Goal: Information Seeking & Learning: Check status

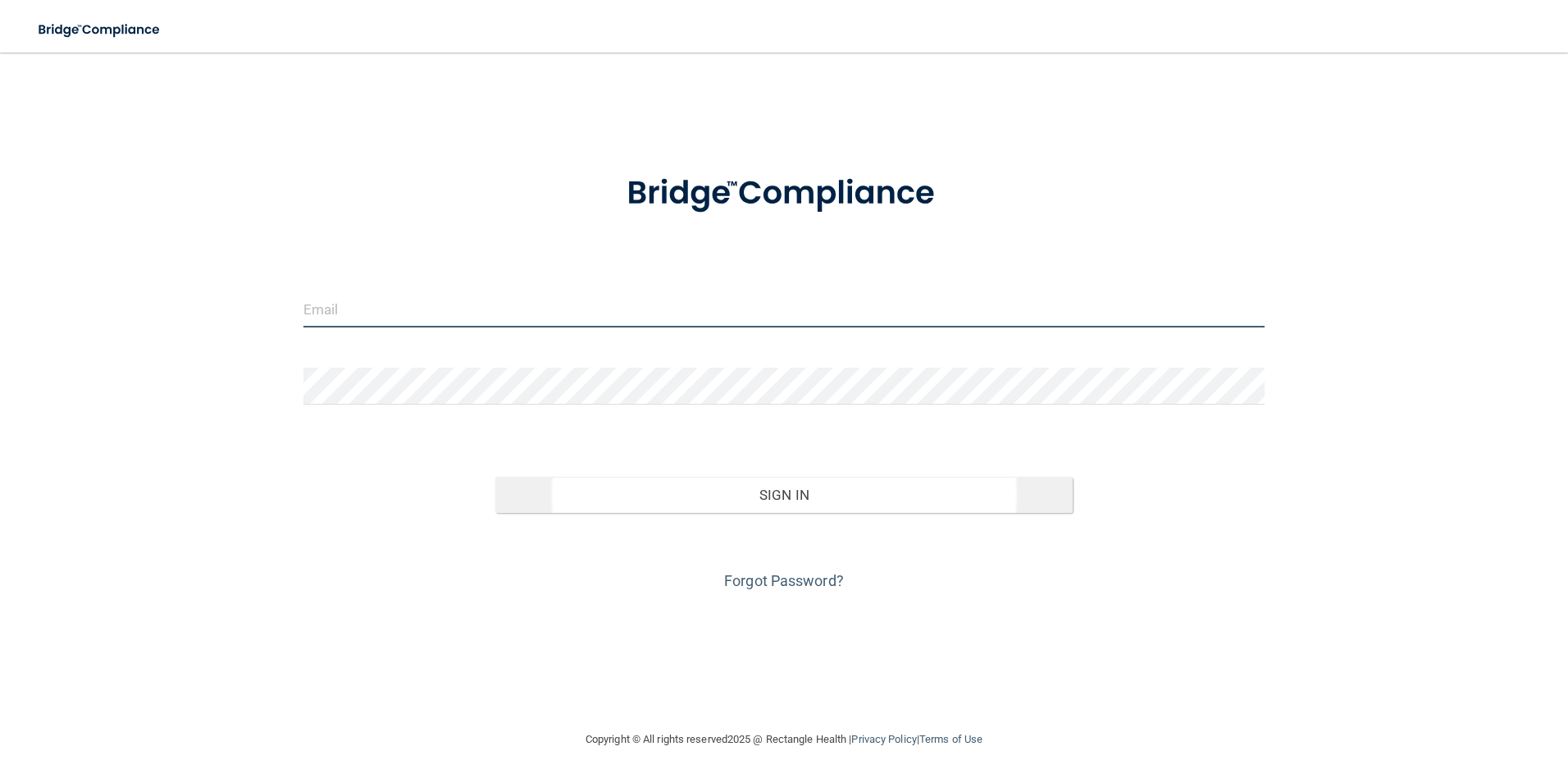
type input "[PERSON_NAME][EMAIL_ADDRESS][PERSON_NAME][DOMAIN_NAME]"
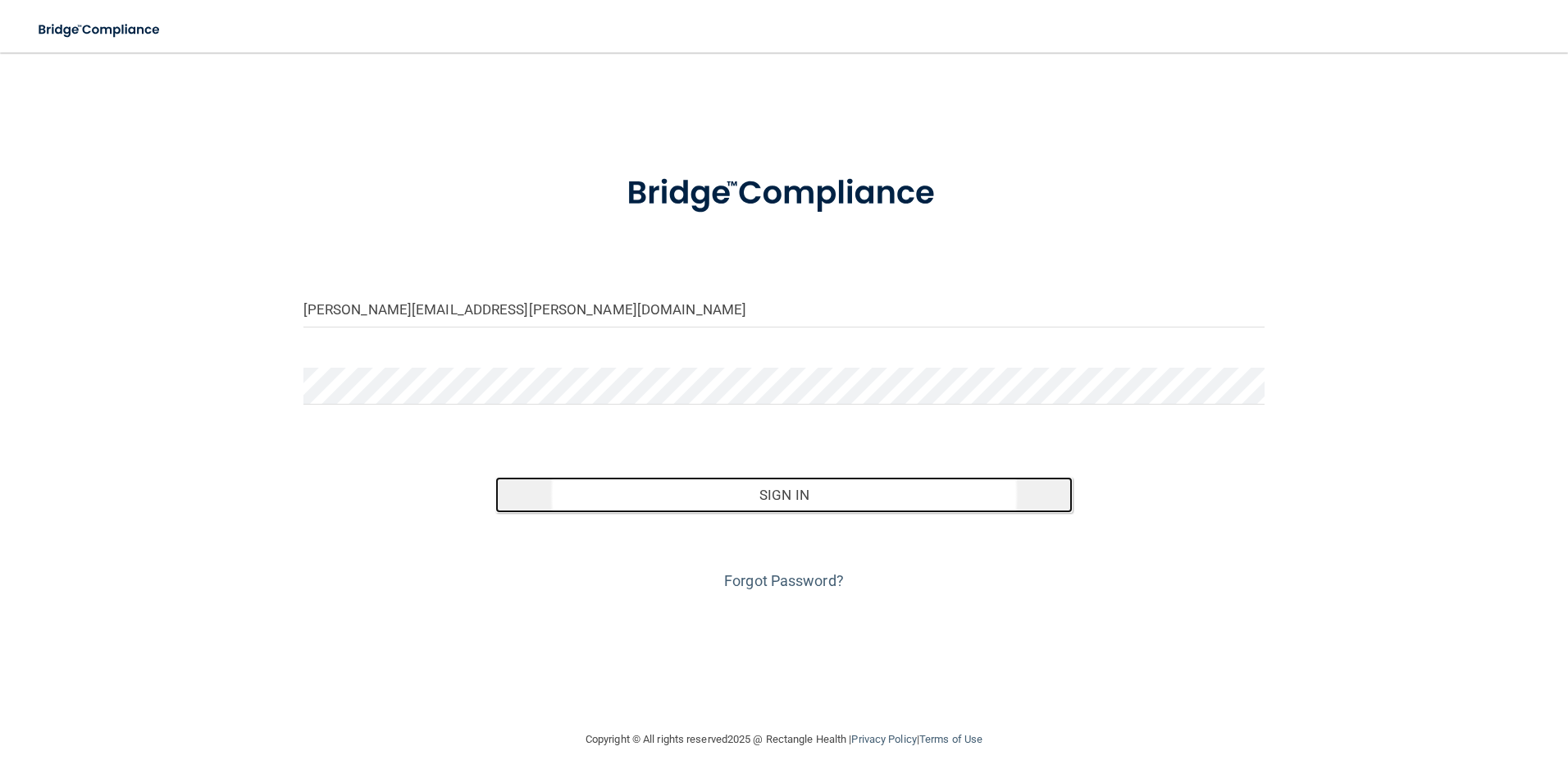
click at [871, 499] on button "Sign In" at bounding box center [784, 494] width 577 height 36
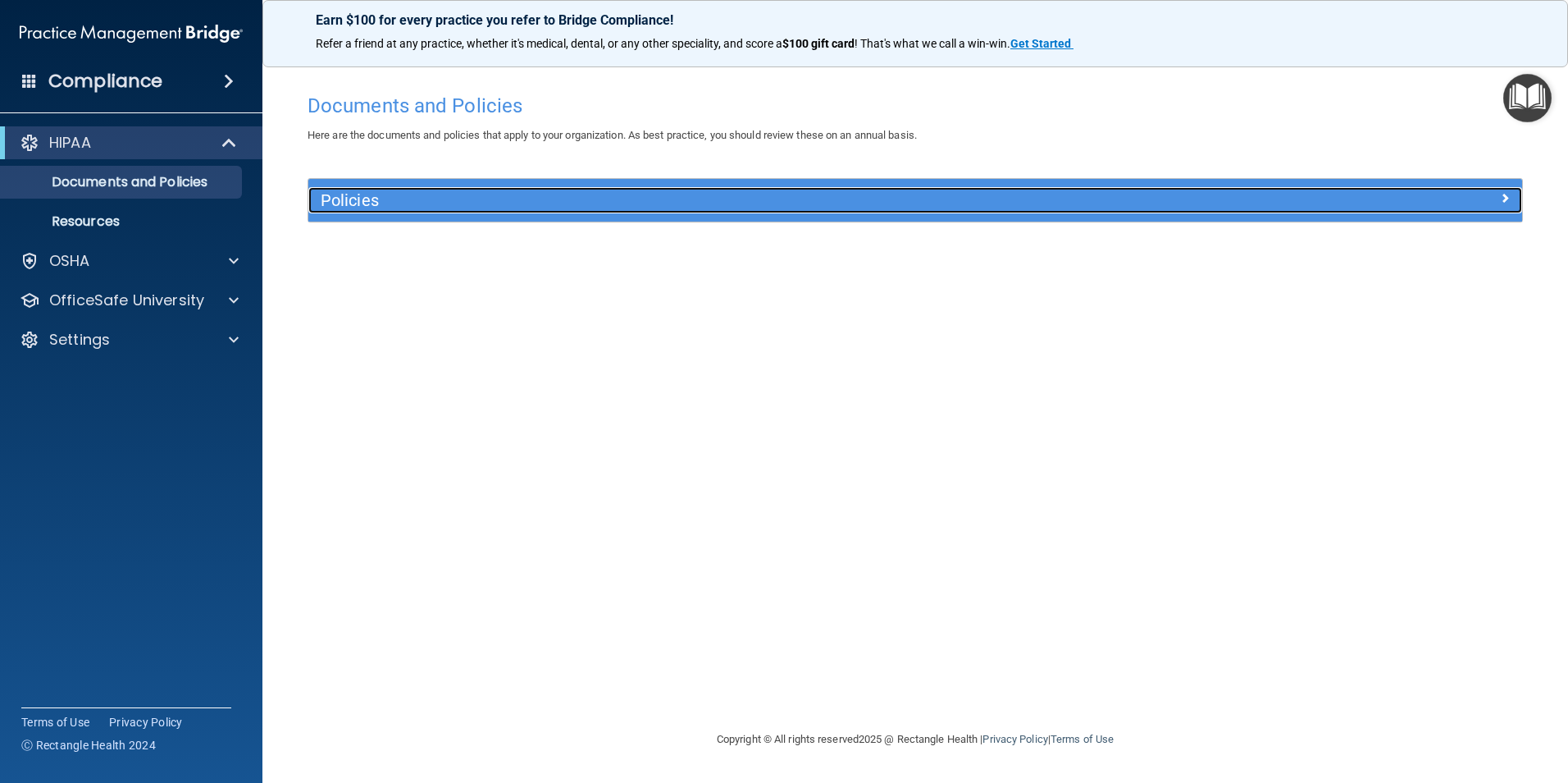
click at [1510, 196] on div at bounding box center [1370, 196] width 303 height 19
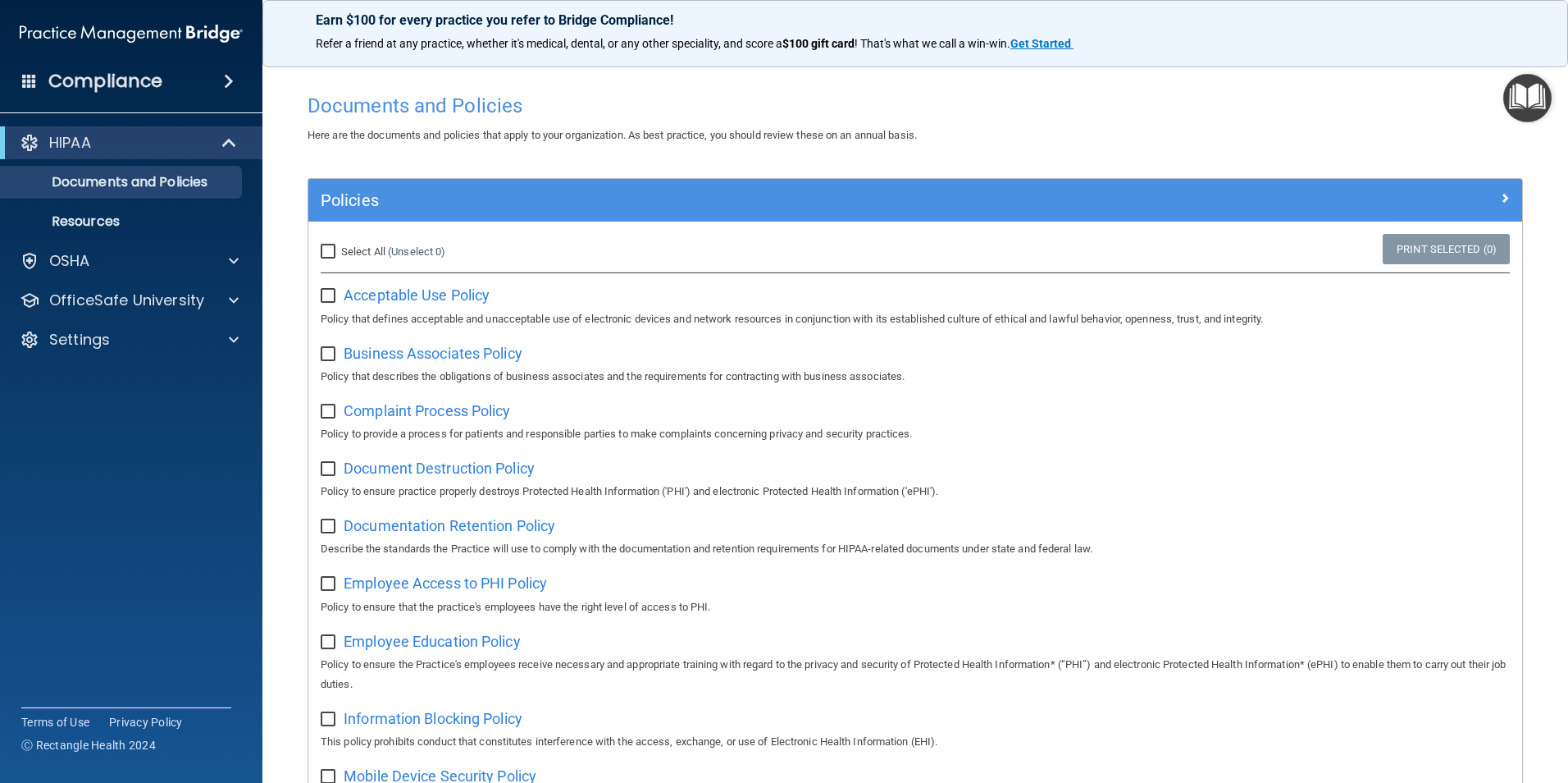
click at [217, 265] on div at bounding box center [231, 260] width 41 height 19
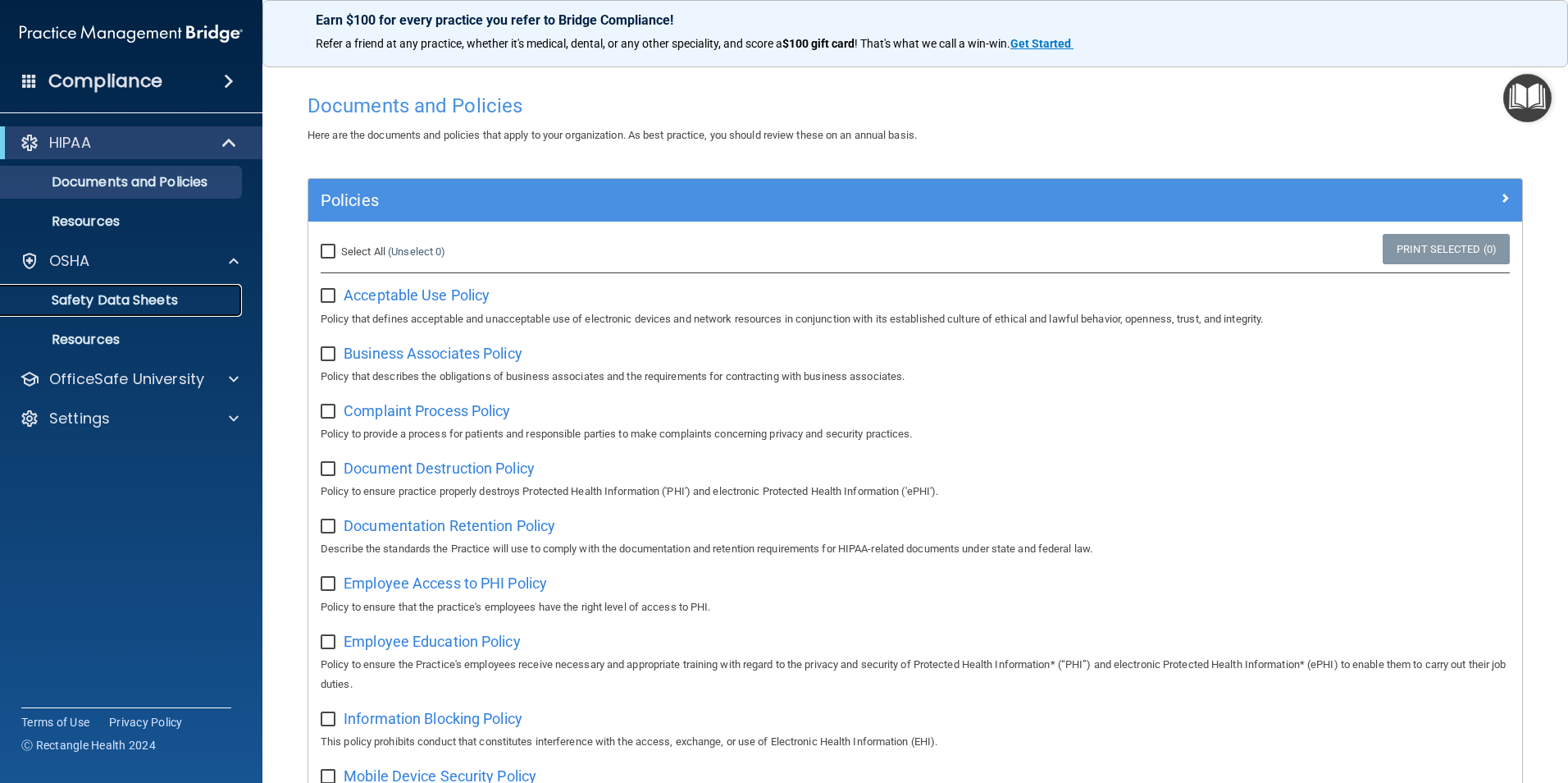
click at [159, 296] on p "Safety Data Sheets" at bounding box center [123, 301] width 224 height 17
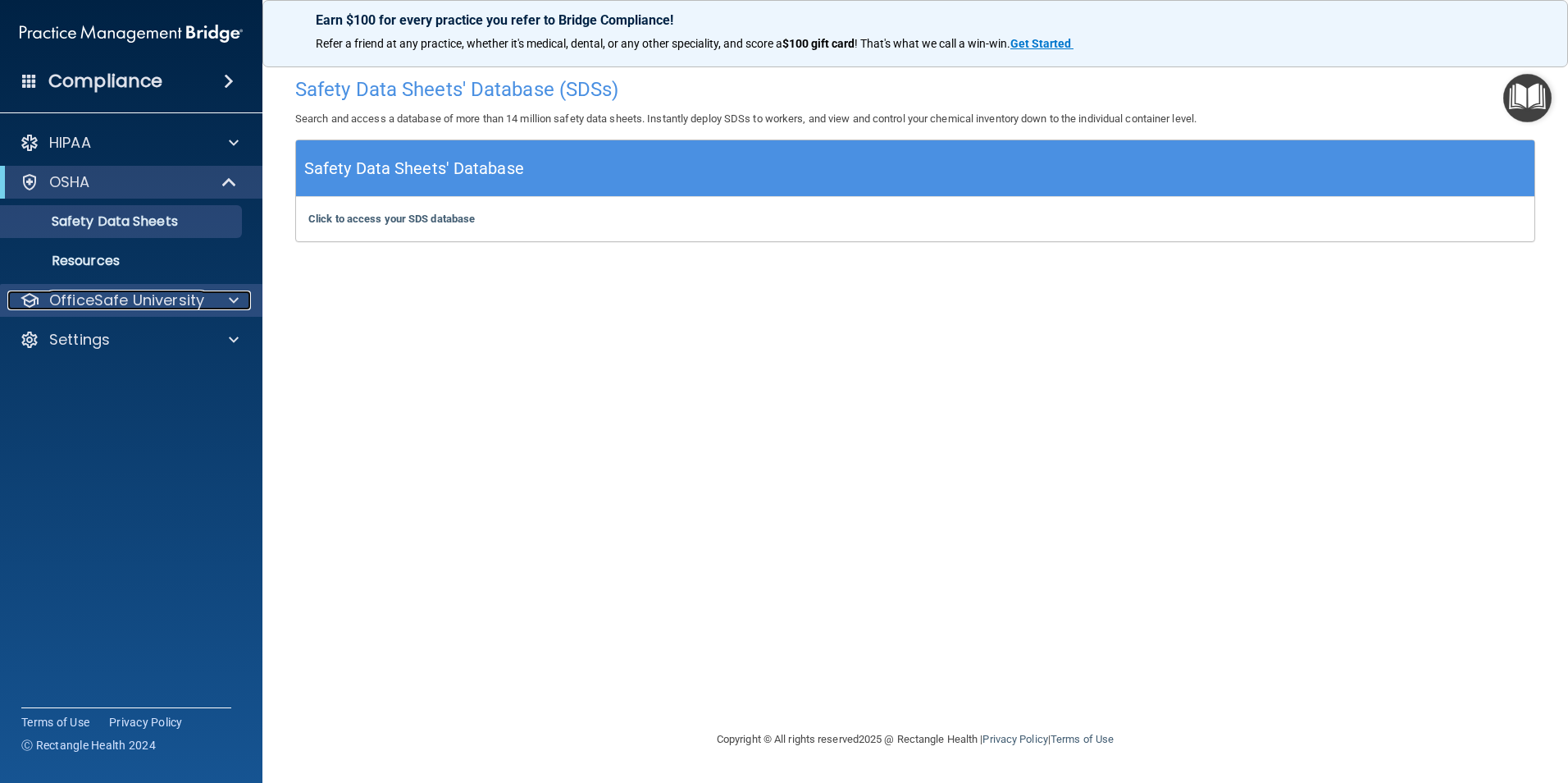
click at [234, 301] on span at bounding box center [233, 300] width 10 height 19
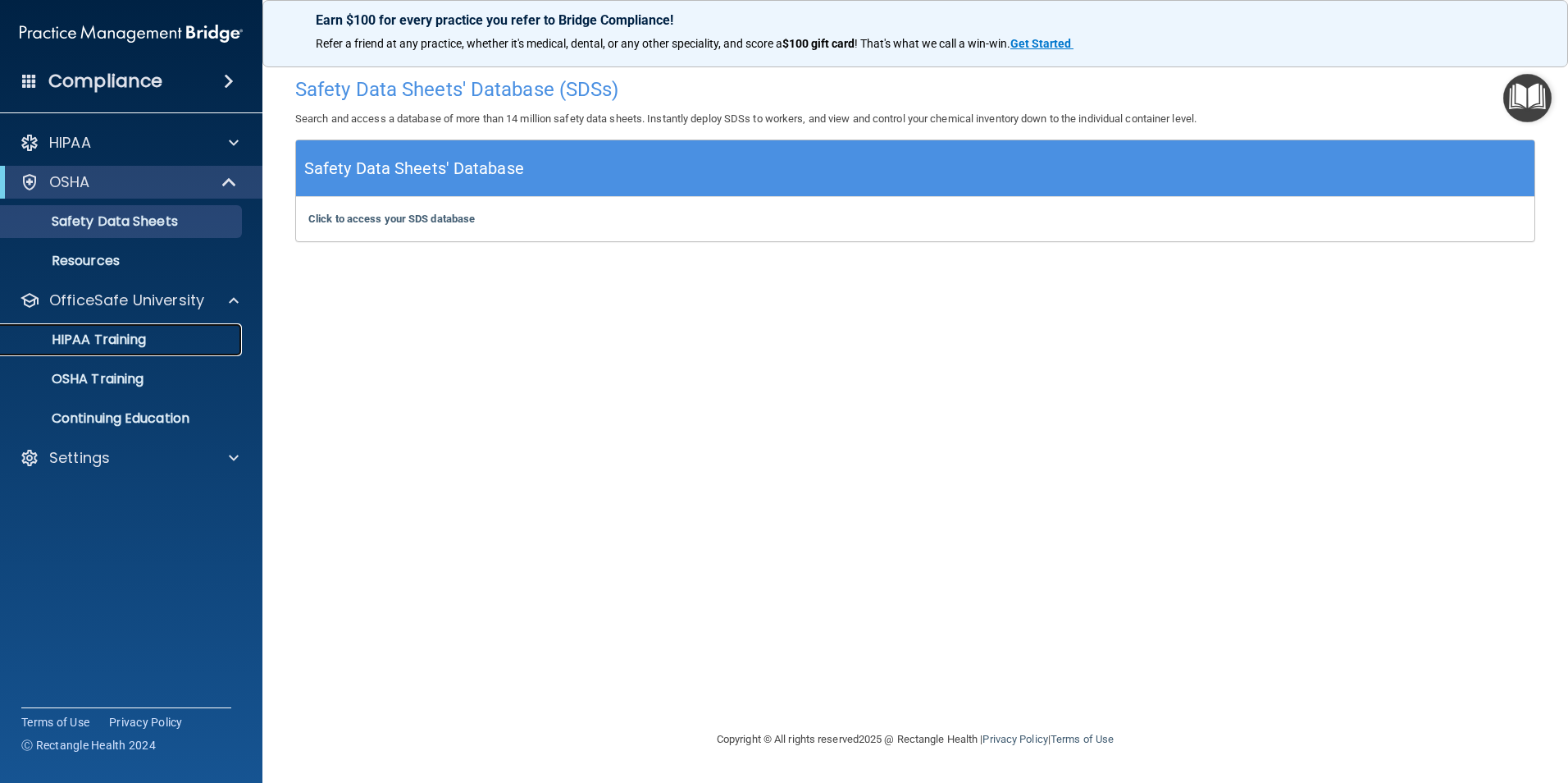
click at [135, 343] on p "HIPAA Training" at bounding box center [78, 339] width 136 height 17
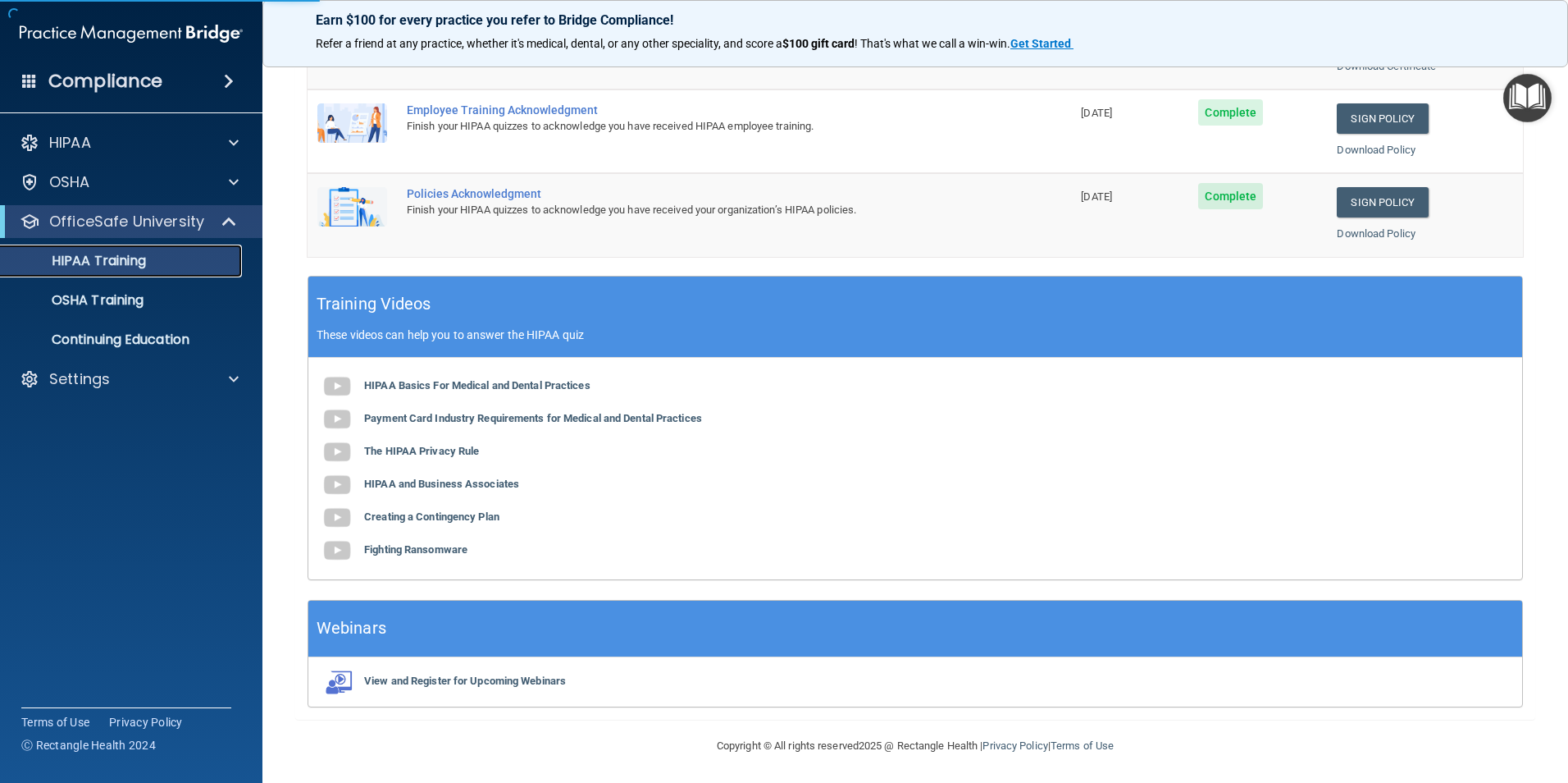
scroll to position [453, 0]
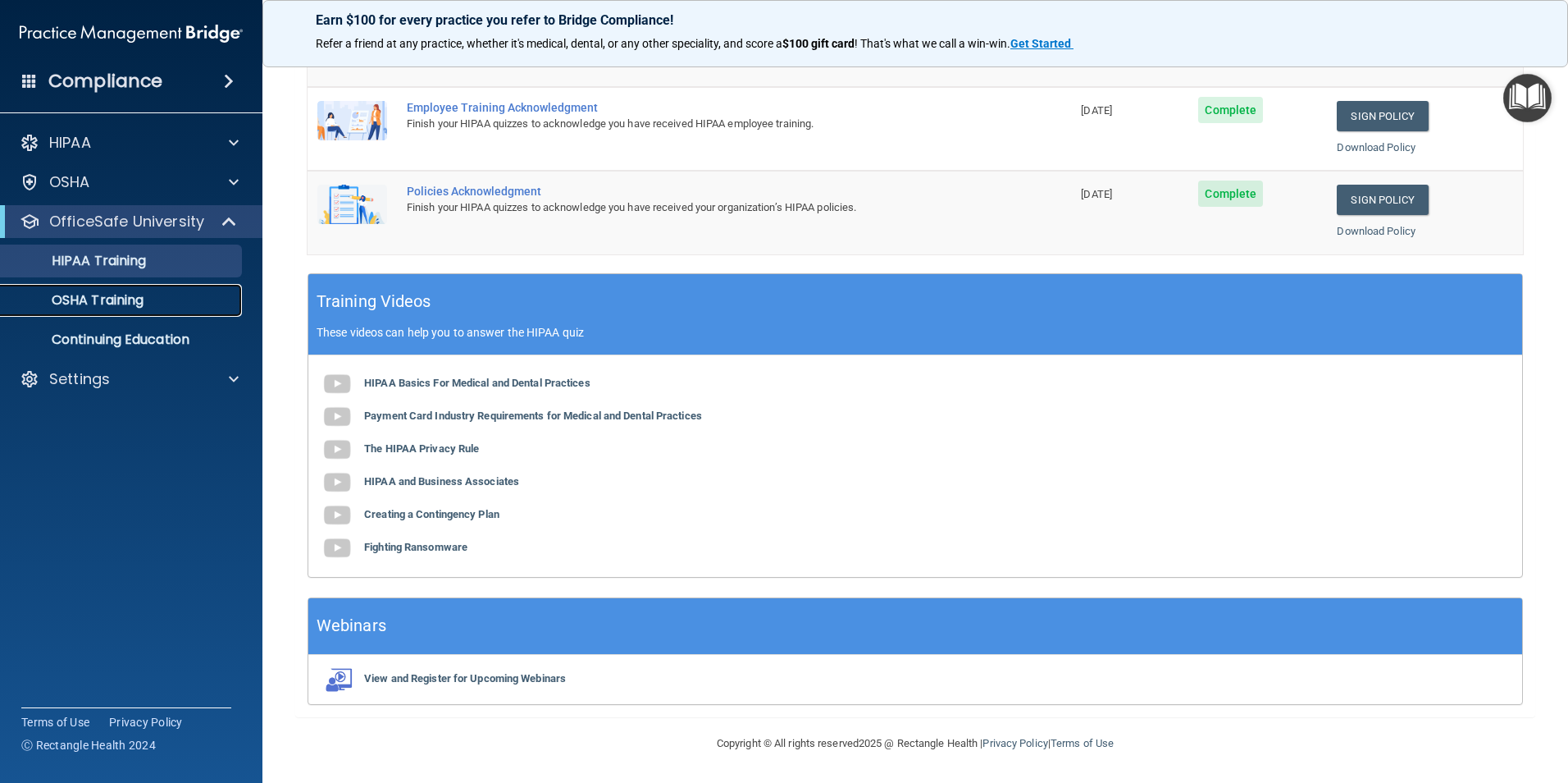
click at [72, 295] on p "OSHA Training" at bounding box center [77, 301] width 133 height 17
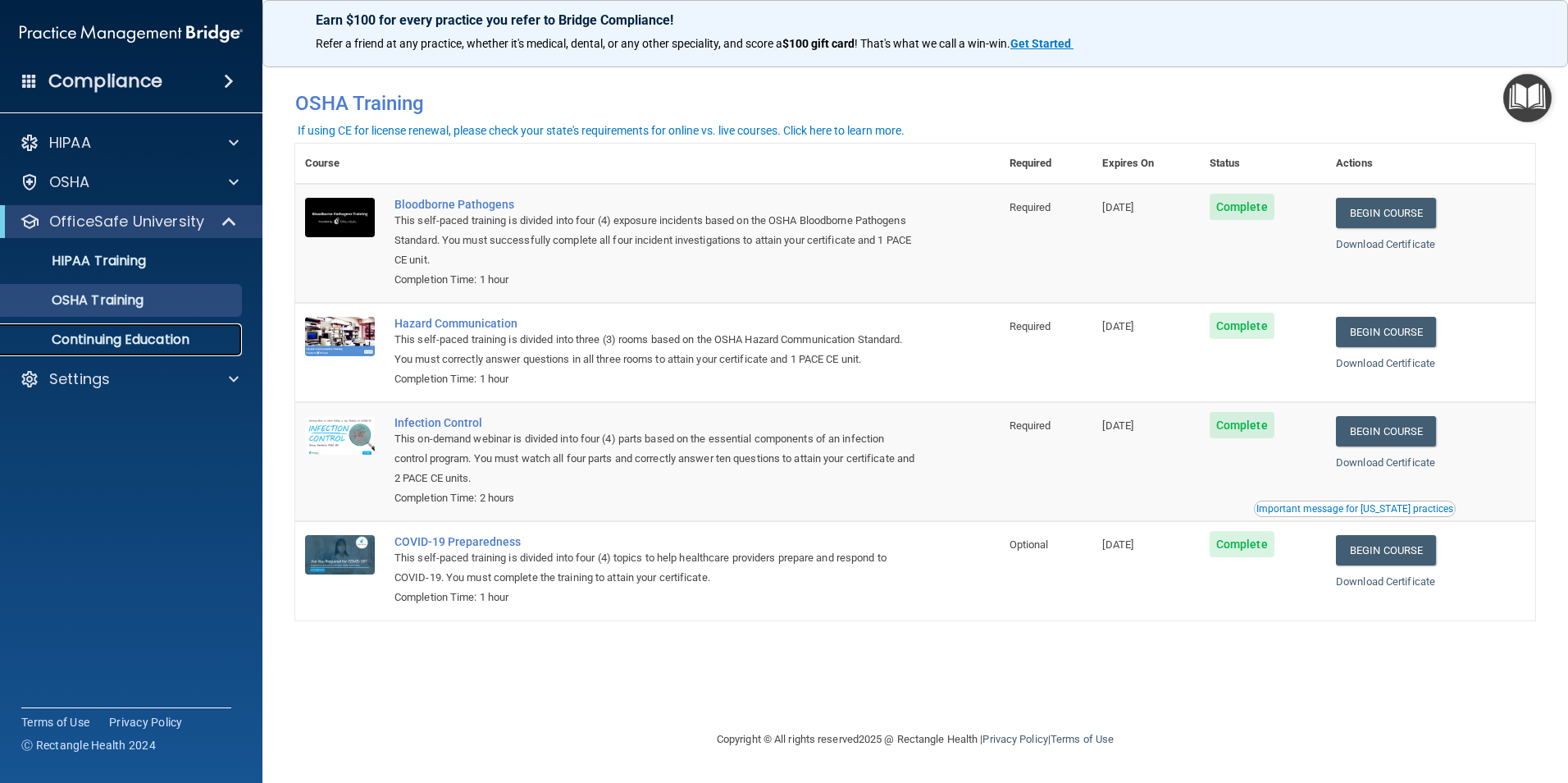
click at [130, 339] on p "Continuing Education" at bounding box center [123, 339] width 224 height 17
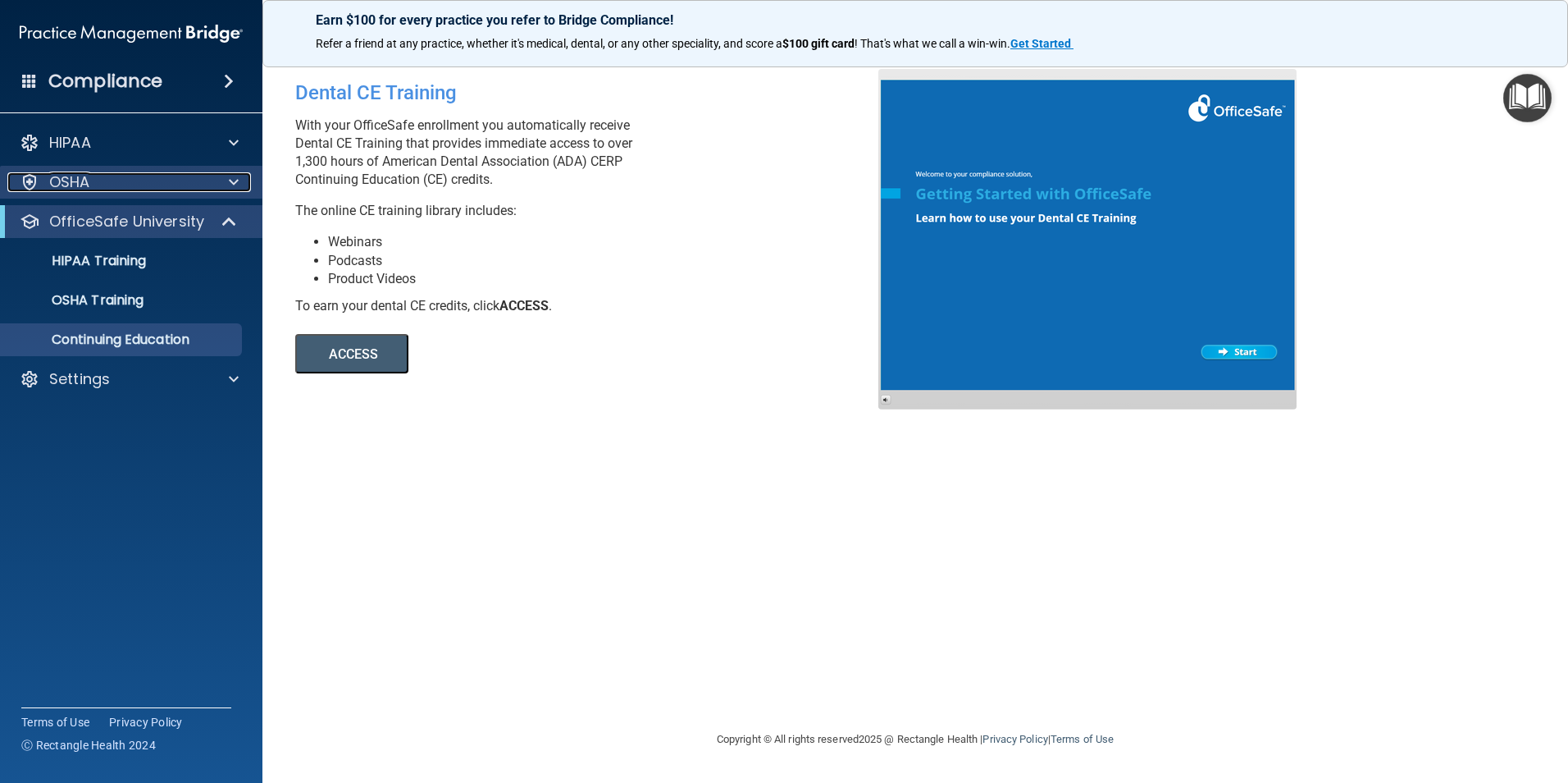
click at [145, 173] on div "OSHA" at bounding box center [109, 182] width 204 height 19
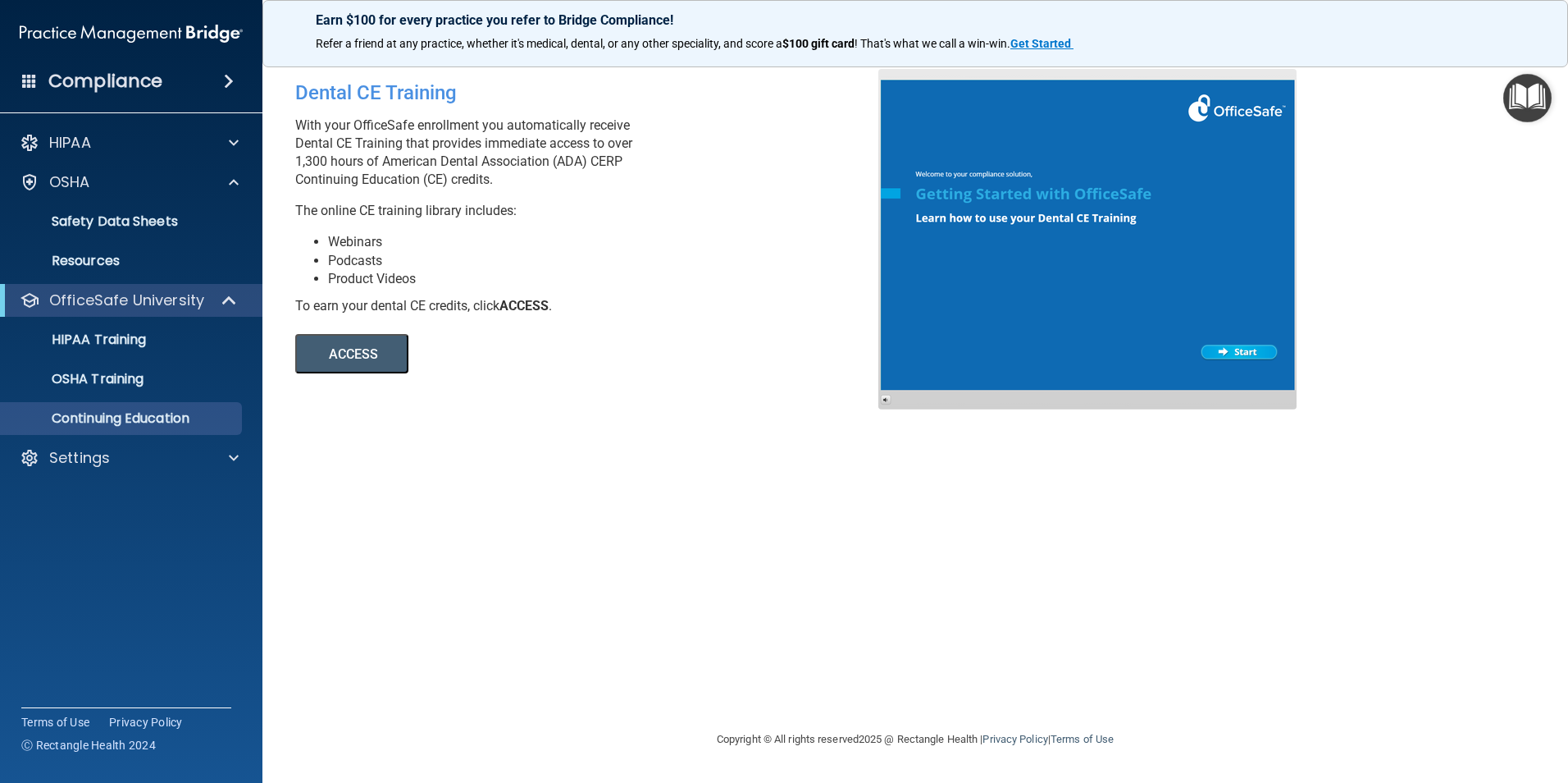
click at [161, 76] on div "Compliance" at bounding box center [131, 80] width 263 height 36
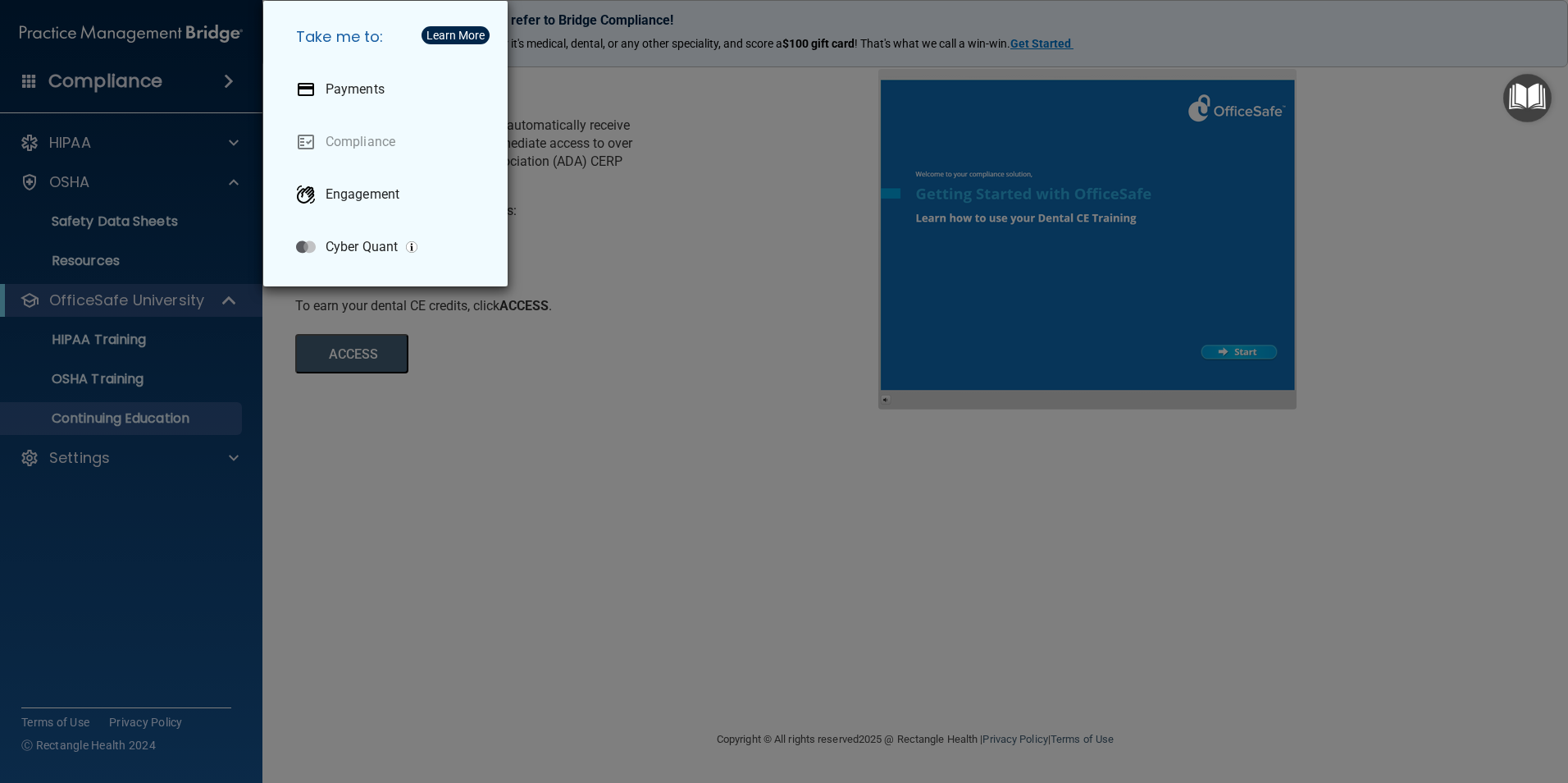
click at [516, 414] on div "Take me to: Payments Compliance Engagement Cyber Quant" at bounding box center [784, 391] width 1568 height 783
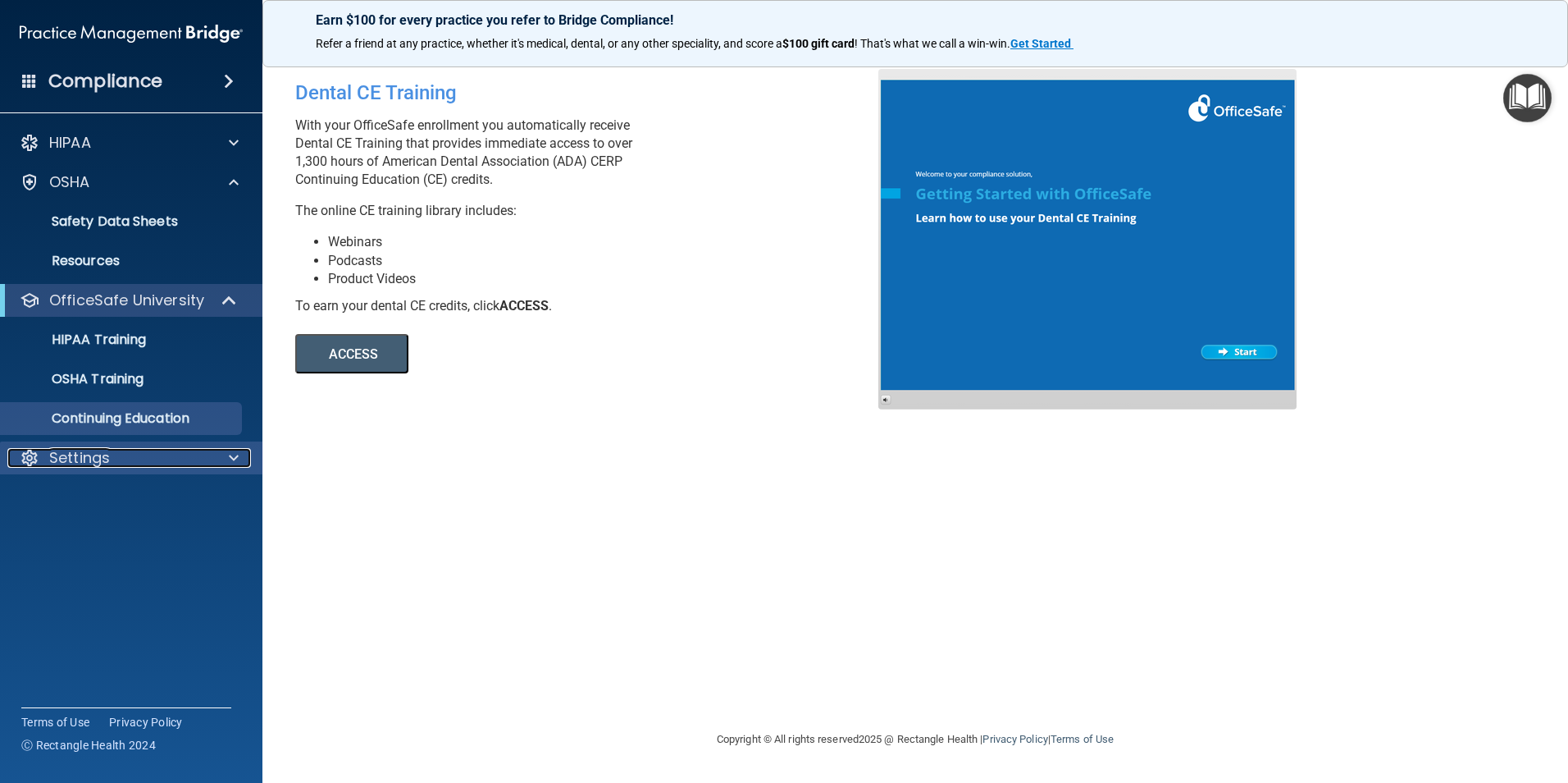
click at [205, 457] on div "Settings" at bounding box center [109, 457] width 204 height 19
click at [129, 493] on p "My Account" at bounding box center [123, 497] width 224 height 17
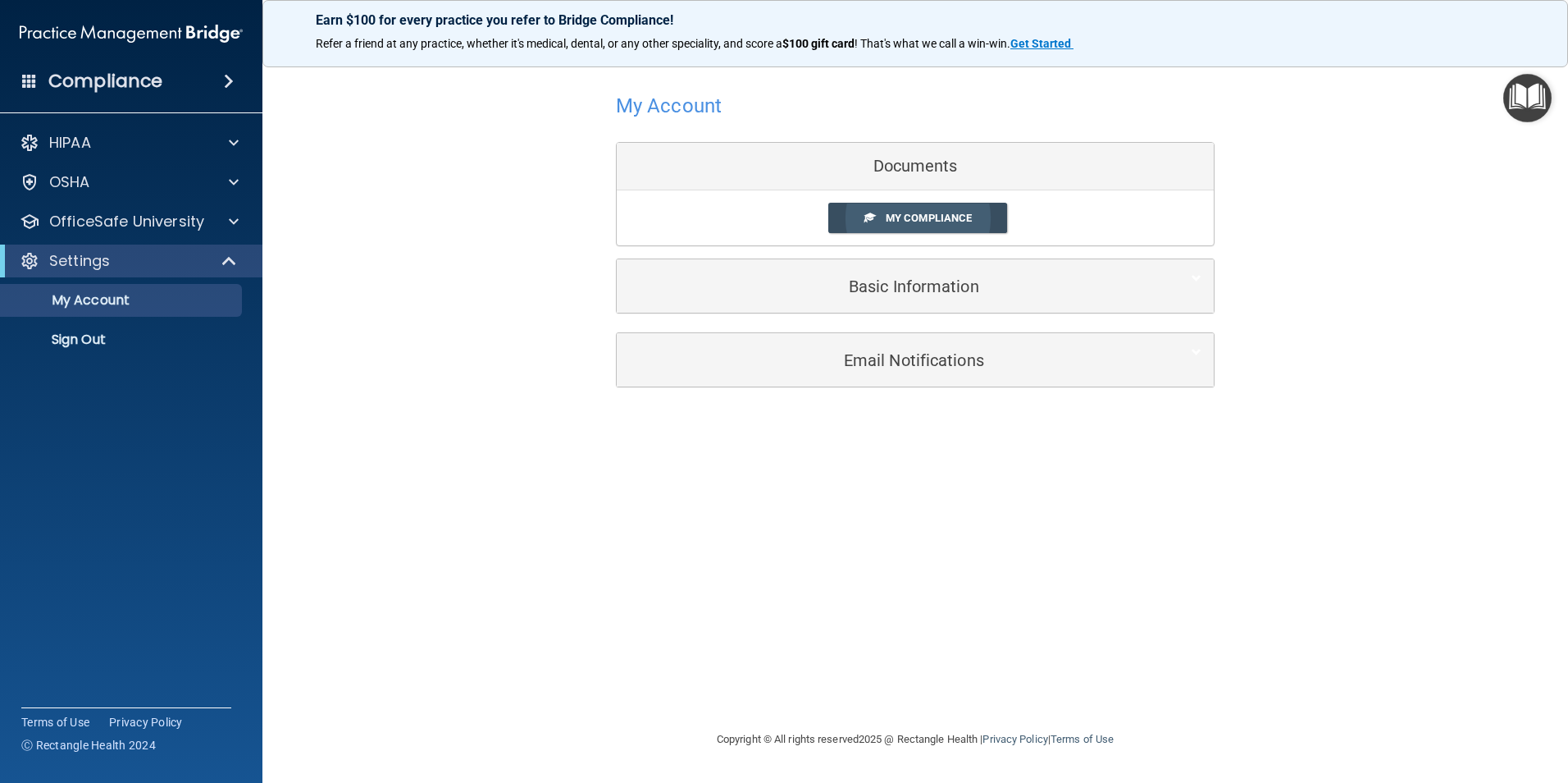
click at [921, 217] on span "My Compliance" at bounding box center [928, 218] width 86 height 12
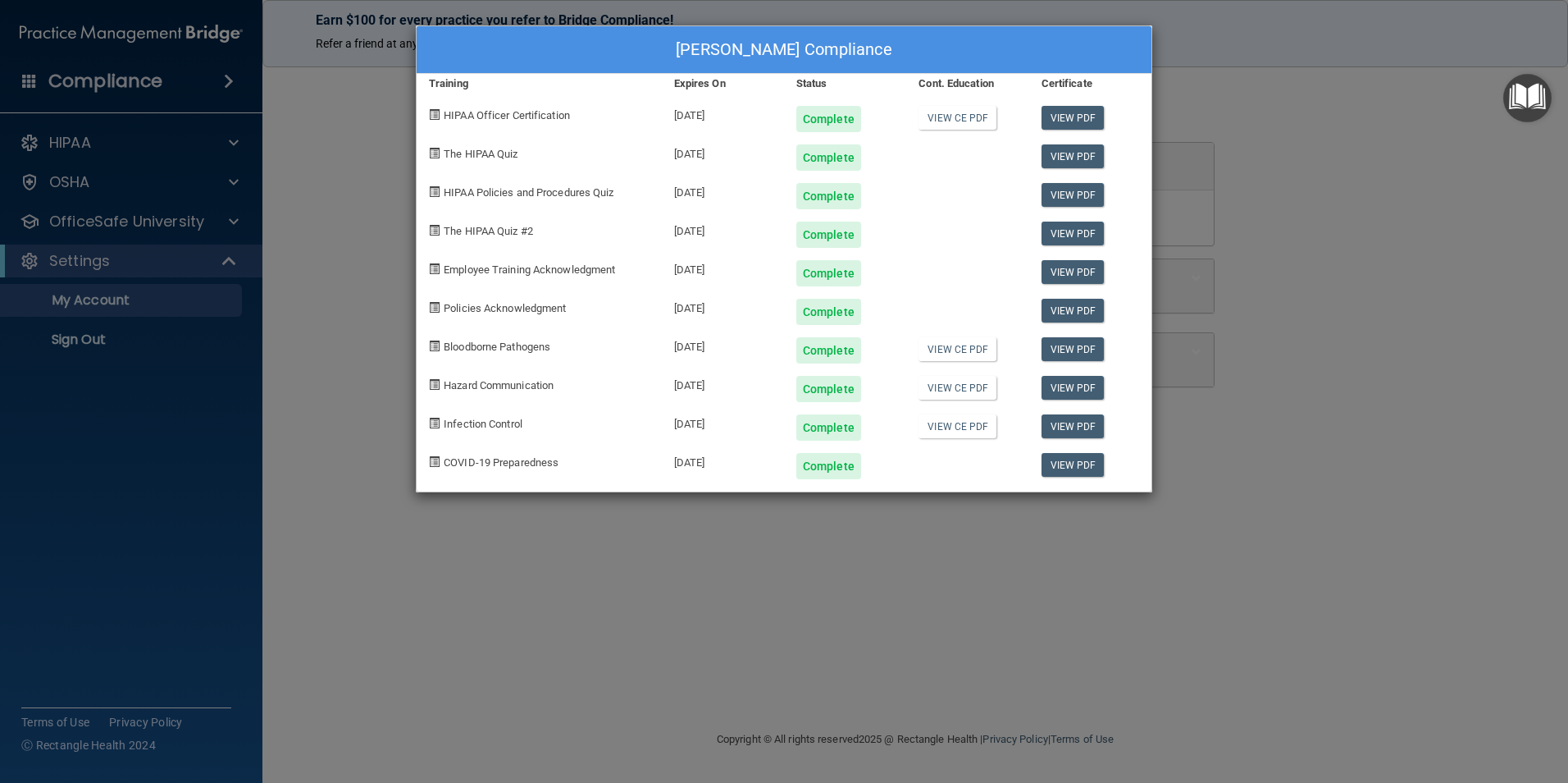
click at [1503, 277] on div "[PERSON_NAME] Compliance Training Expires On Status Cont. Education Certificate…" at bounding box center [784, 391] width 1568 height 783
